Goal: Task Accomplishment & Management: Complete application form

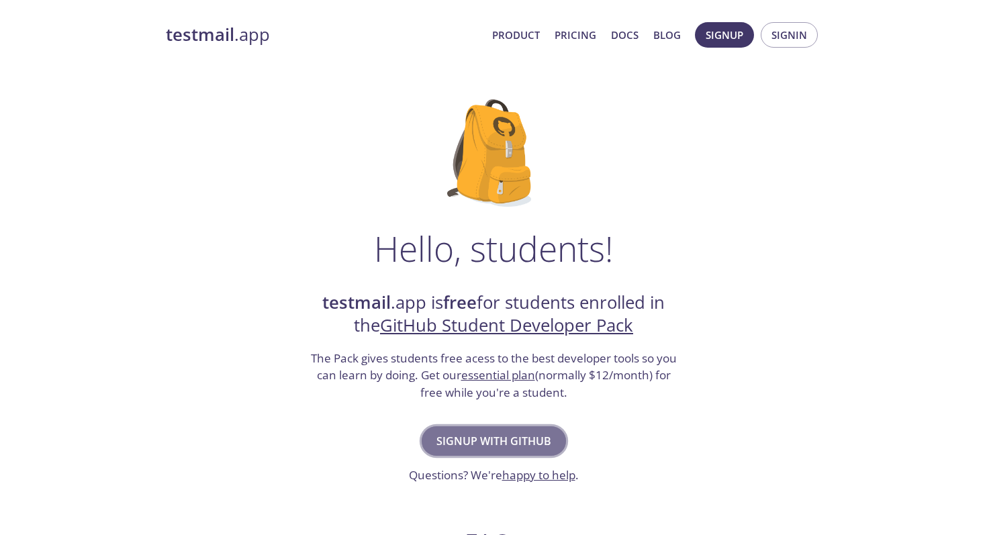
click at [491, 436] on span "Signup with GitHub" at bounding box center [494, 441] width 115 height 19
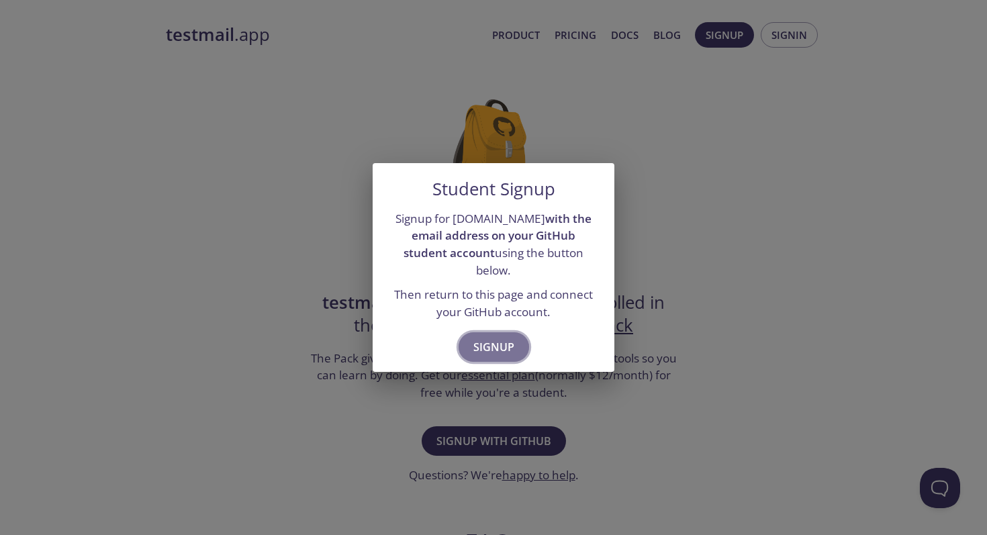
click at [501, 338] on span "Signup" at bounding box center [494, 347] width 41 height 19
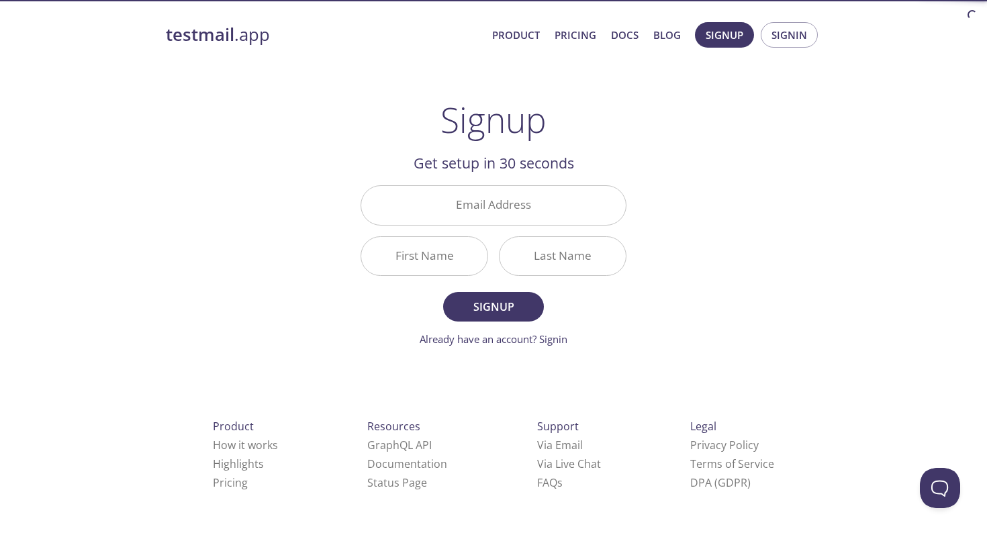
click at [483, 227] on div "Email Address" at bounding box center [493, 205] width 277 height 50
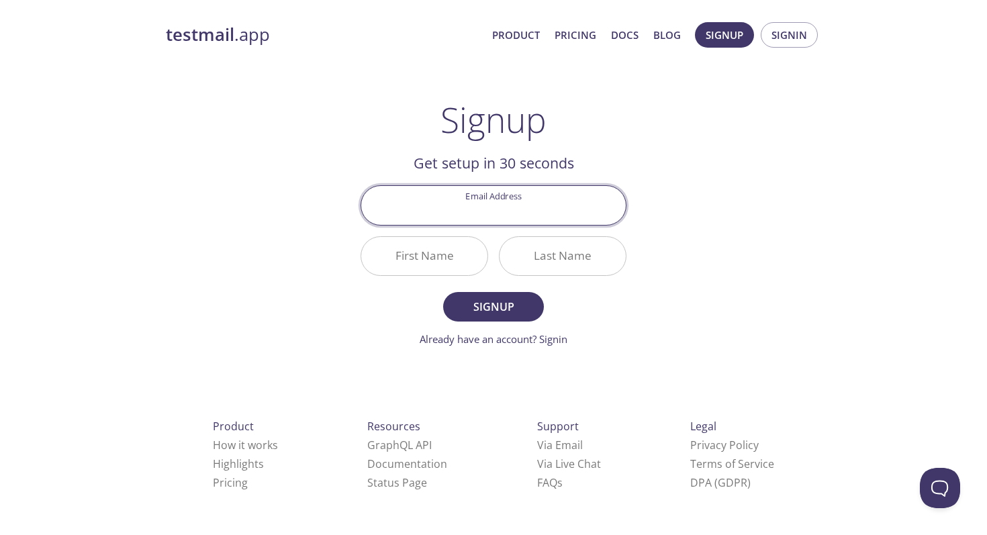
click at [491, 210] on input "Email Address" at bounding box center [493, 205] width 265 height 38
type input "[EMAIL_ADDRESS][DOMAIN_NAME]"
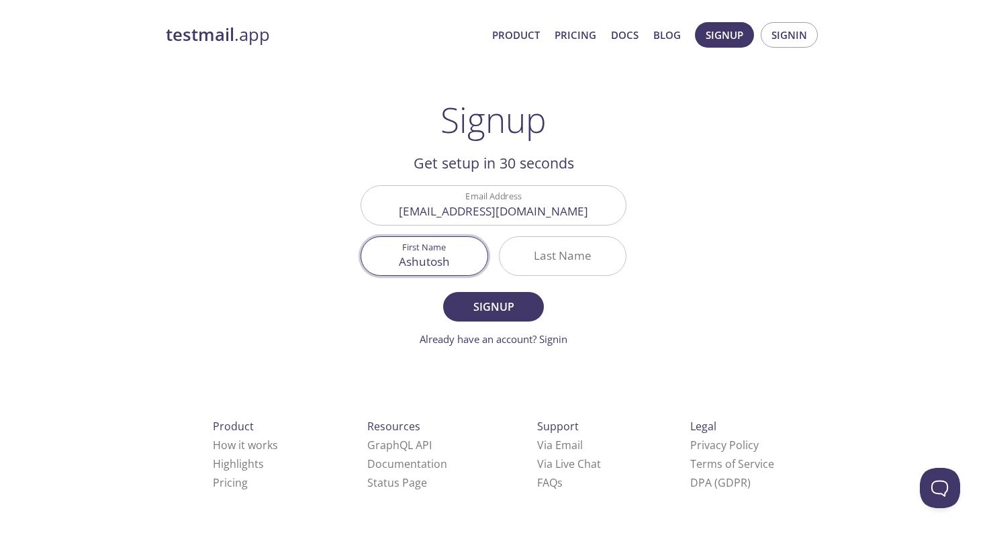
type input "Ashutosh"
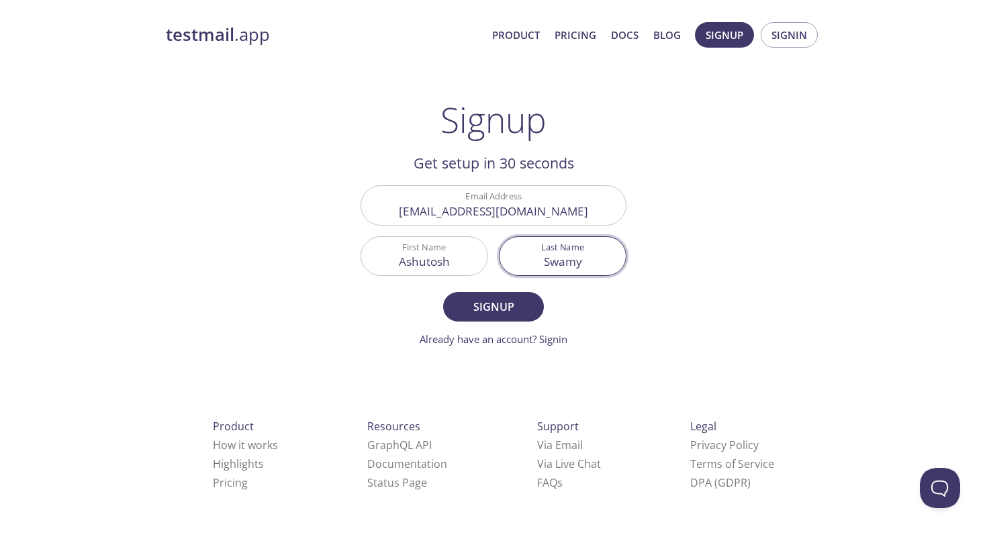
type input "Swamy"
click at [443, 292] on button "Signup" at bounding box center [493, 307] width 101 height 30
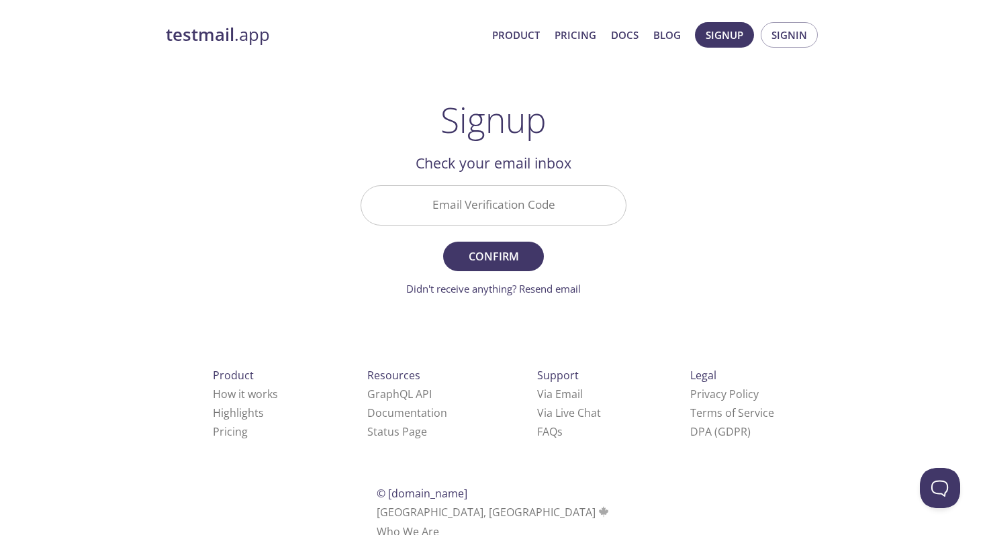
click at [464, 206] on input "Email Verification Code" at bounding box center [493, 205] width 265 height 38
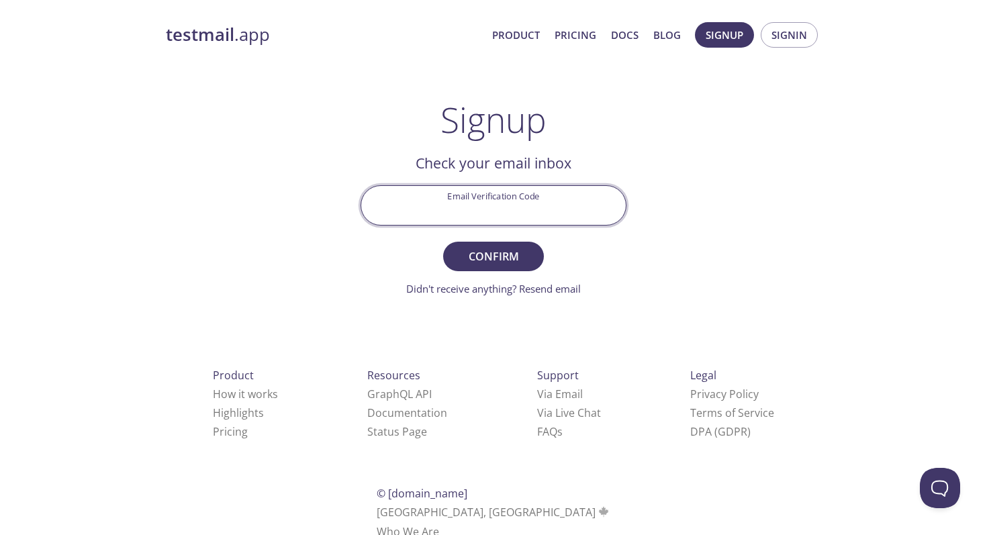
paste input "4D9LH8E"
type input "4D9LH8E"
click at [508, 251] on span "Confirm" at bounding box center [493, 256] width 71 height 19
